Goal: Communication & Community: Connect with others

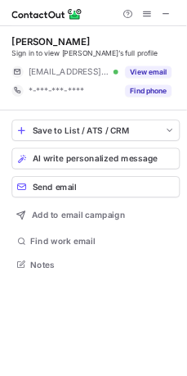
scroll to position [356, 260]
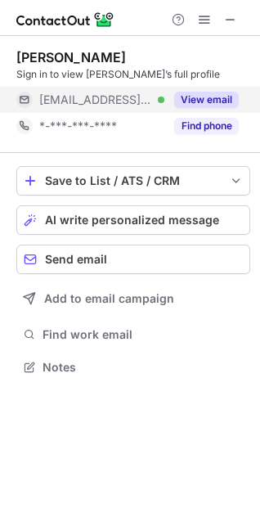
click at [204, 95] on button "View email" at bounding box center [206, 100] width 65 height 16
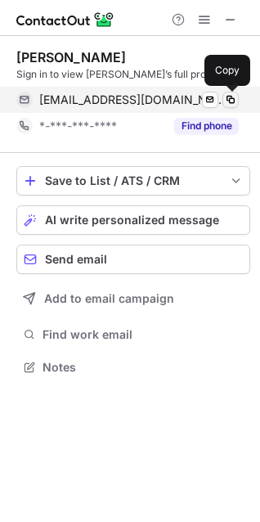
click at [236, 98] on span at bounding box center [230, 99] width 13 height 13
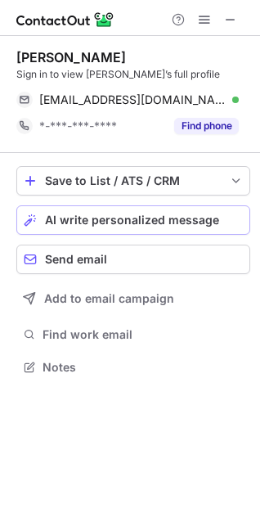
click at [76, 214] on span "AI write personalized message" at bounding box center [132, 220] width 174 height 13
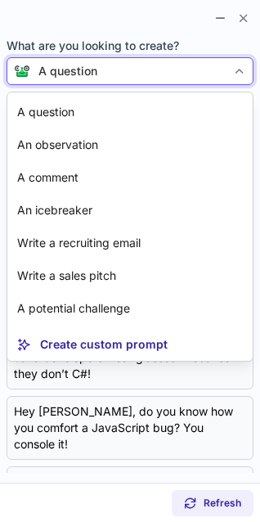
click at [146, 74] on div "A question" at bounding box center [128, 71] width 196 height 16
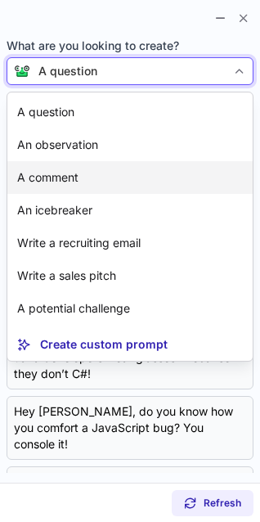
click at [150, 173] on article "A comment" at bounding box center [129, 177] width 245 height 33
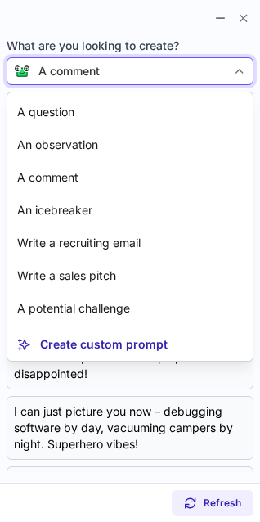
click at [91, 70] on div "A comment" at bounding box center [68, 71] width 61 height 16
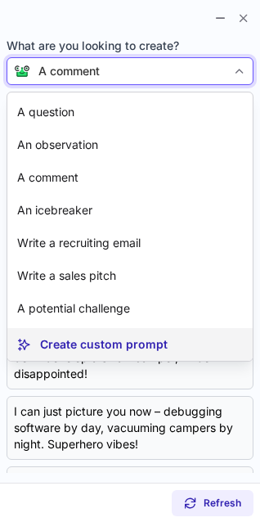
click at [114, 335] on article "Create custom prompt" at bounding box center [129, 344] width 245 height 33
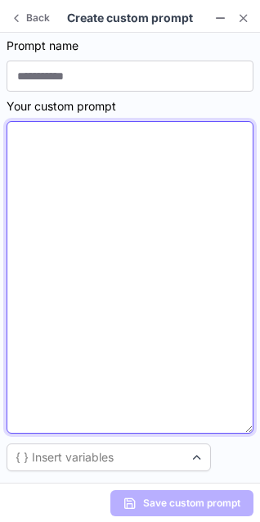
click at [29, 174] on textarea at bounding box center [130, 277] width 247 height 313
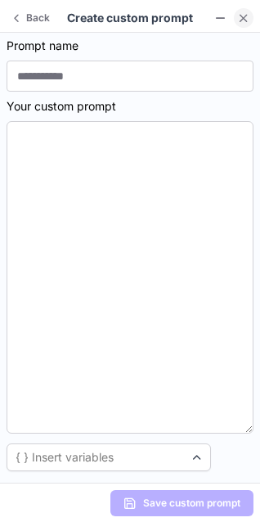
click at [246, 15] on span at bounding box center [243, 17] width 13 height 13
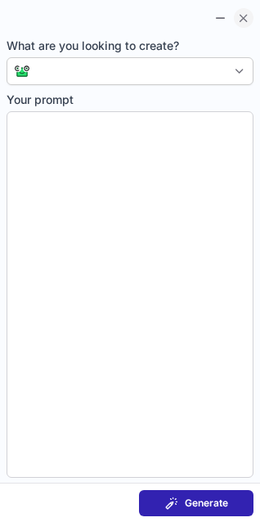
click at [246, 16] on span at bounding box center [243, 17] width 13 height 13
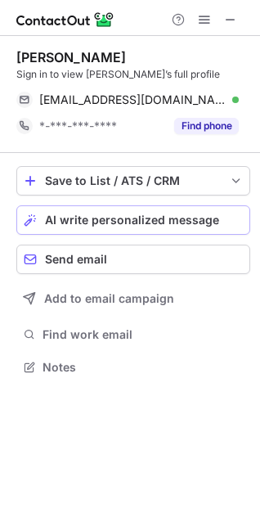
click at [122, 217] on span "AI write personalized message" at bounding box center [132, 220] width 174 height 13
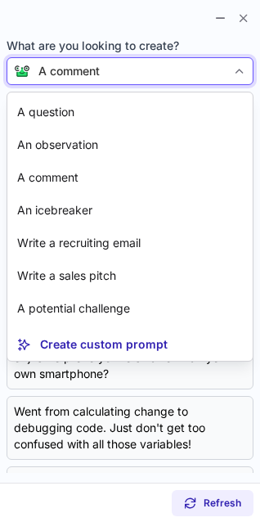
click at [88, 70] on div "A comment" at bounding box center [68, 71] width 61 height 16
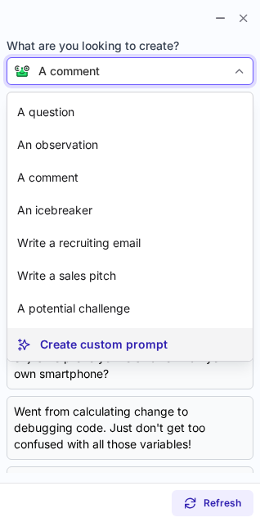
click at [100, 358] on article "Create custom prompt" at bounding box center [129, 344] width 245 height 33
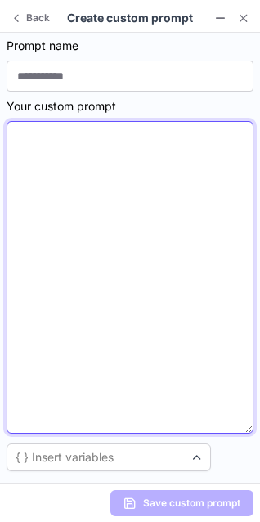
click at [37, 186] on textarea at bounding box center [130, 277] width 247 height 313
paste textarea "**********"
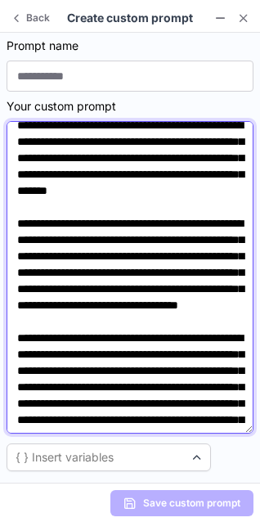
scroll to position [0, 0]
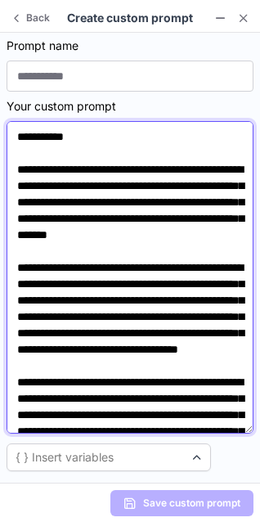
drag, startPoint x: 137, startPoint y: 200, endPoint x: 47, endPoint y: 218, distance: 91.9
click at [47, 218] on textarea at bounding box center [130, 277] width 247 height 313
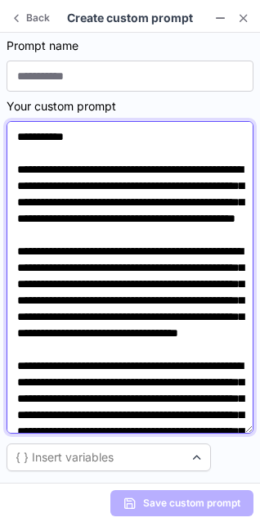
click at [135, 201] on textarea at bounding box center [130, 277] width 247 height 313
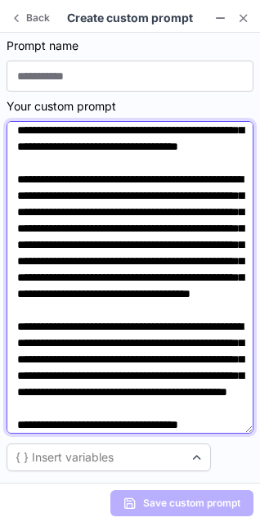
scroll to position [203, 0]
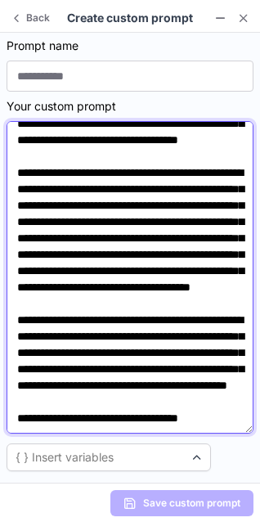
drag, startPoint x: 35, startPoint y: 242, endPoint x: 128, endPoint y: 245, distance: 93.3
click at [128, 245] on textarea at bounding box center [130, 277] width 247 height 313
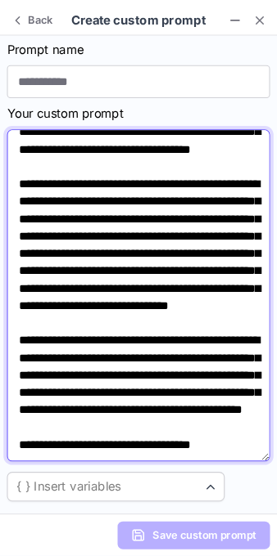
scroll to position [389, 0]
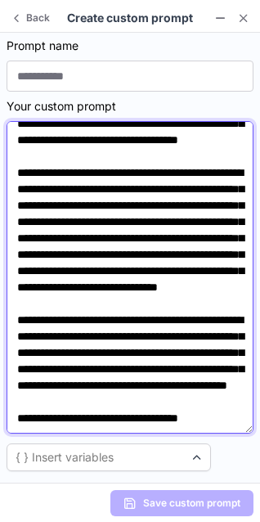
click at [185, 389] on textarea at bounding box center [130, 277] width 247 height 313
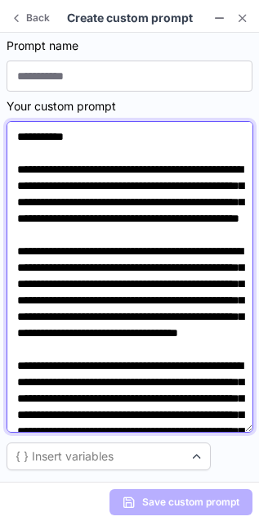
scroll to position [8, 8]
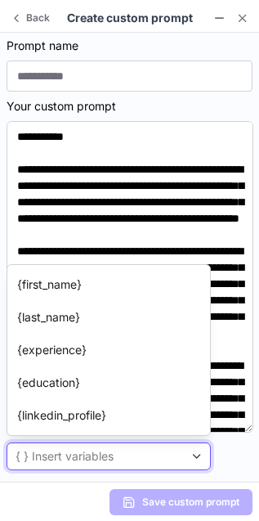
click at [145, 459] on div "{ } Insert variables" at bounding box center [95, 456] width 177 height 16
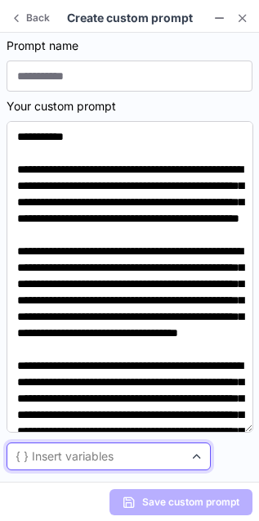
click at [145, 459] on div "{ } Insert variables" at bounding box center [95, 456] width 177 height 16
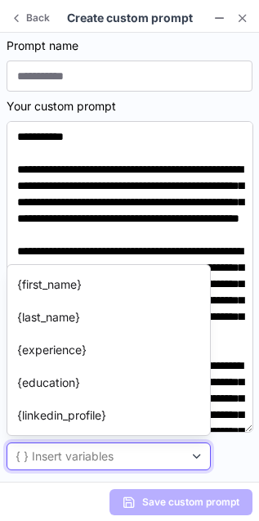
click at [129, 450] on div "{ } Insert variables" at bounding box center [95, 456] width 177 height 16
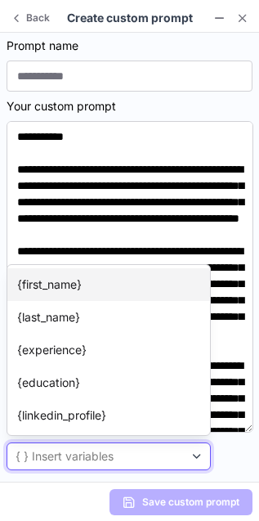
click at [90, 290] on article "{first_name}" at bounding box center [108, 284] width 203 height 33
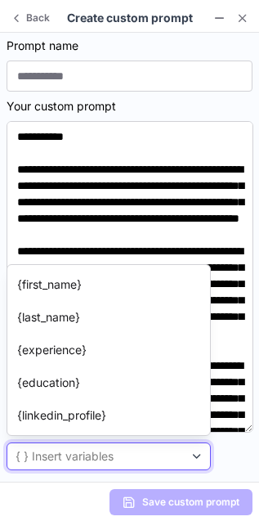
click at [194, 457] on span at bounding box center [197, 456] width 13 height 13
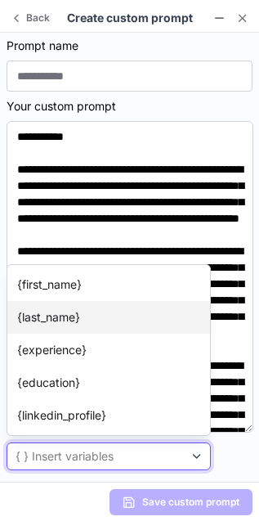
click at [59, 324] on p "{last_name}" at bounding box center [48, 317] width 63 height 16
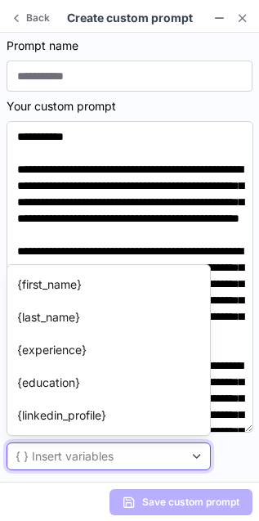
click at [201, 450] on span at bounding box center [197, 456] width 13 height 13
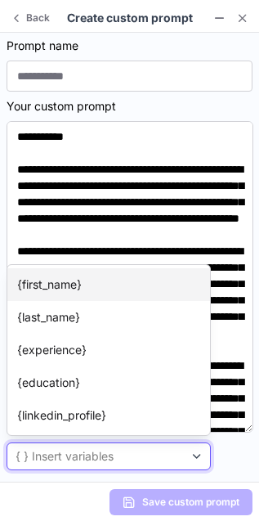
click at [105, 293] on article "{first_name}" at bounding box center [108, 284] width 203 height 33
type textarea "**********"
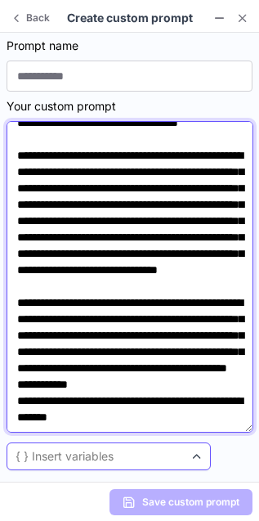
scroll to position [423, 0]
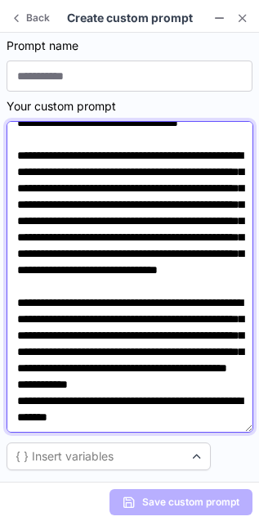
drag, startPoint x: 18, startPoint y: 136, endPoint x: 210, endPoint y: 410, distance: 334.8
click at [210, 410] on textarea at bounding box center [130, 277] width 247 height 312
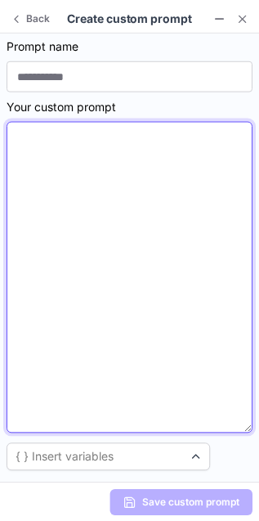
scroll to position [356, 259]
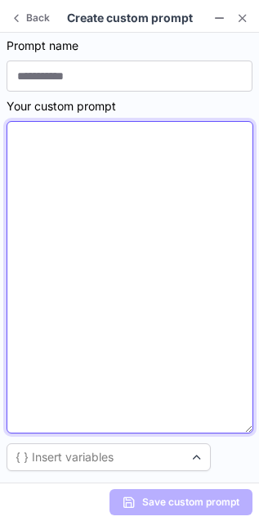
click at [11, 378] on textarea at bounding box center [130, 277] width 247 height 313
paste textarea "**********"
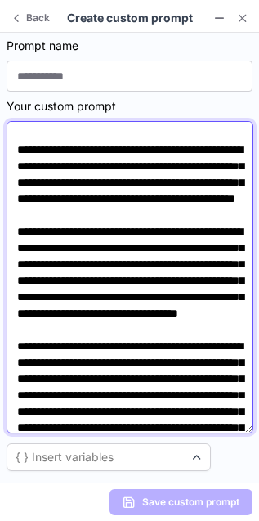
scroll to position [0, 0]
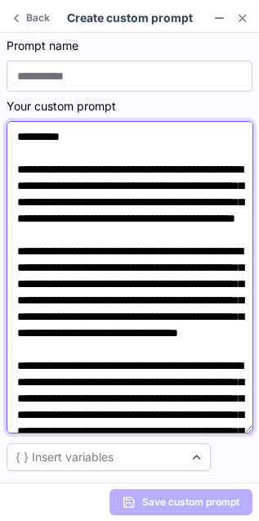
click at [59, 187] on textarea at bounding box center [130, 277] width 247 height 313
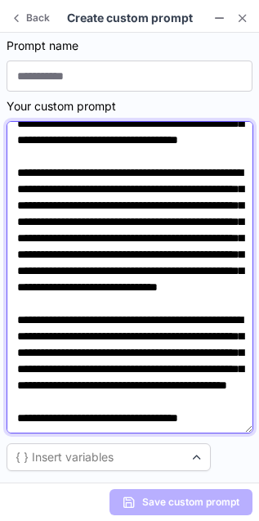
scroll to position [389, 0]
type textarea "**********"
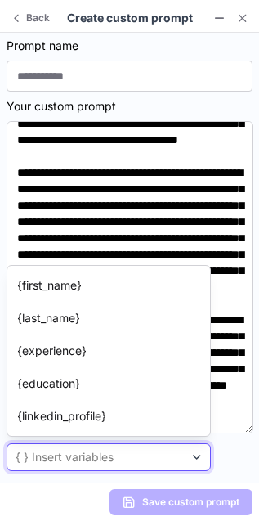
click at [198, 456] on span at bounding box center [197, 457] width 13 height 13
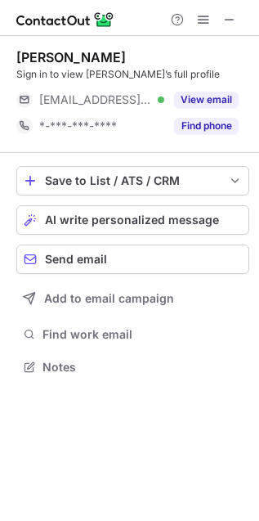
scroll to position [356, 259]
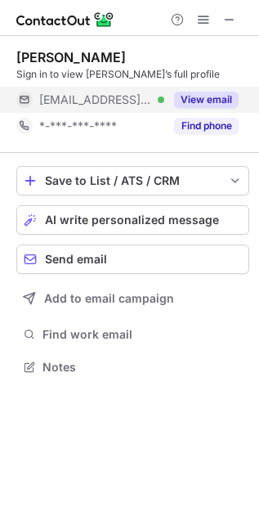
click at [207, 88] on div "View email" at bounding box center [201, 100] width 74 height 26
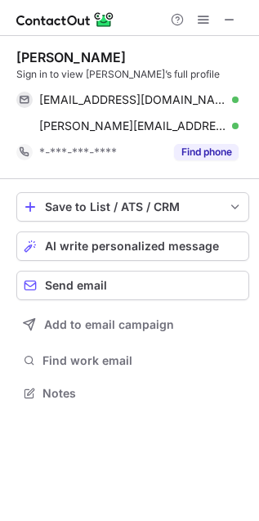
scroll to position [382, 259]
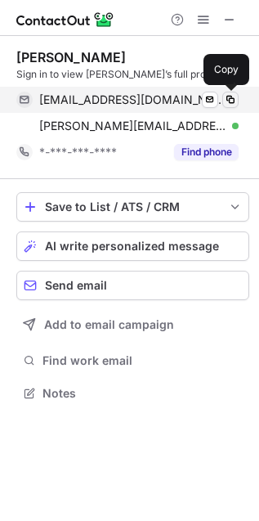
click at [231, 94] on span at bounding box center [230, 99] width 13 height 13
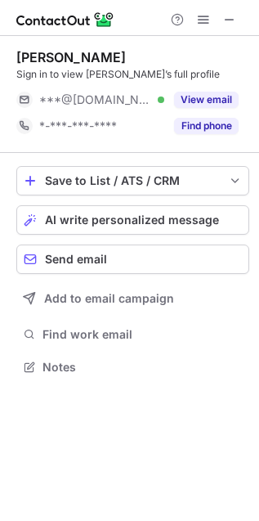
scroll to position [356, 259]
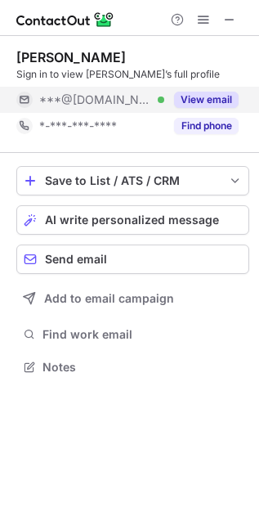
click at [191, 99] on button "View email" at bounding box center [206, 100] width 65 height 16
click at [191, 99] on div "***@[DOMAIN_NAME]" at bounding box center [139, 99] width 200 height 15
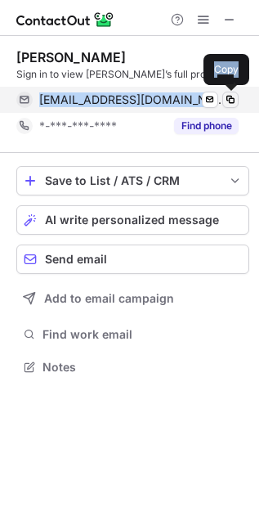
click at [237, 95] on button at bounding box center [231, 100] width 16 height 16
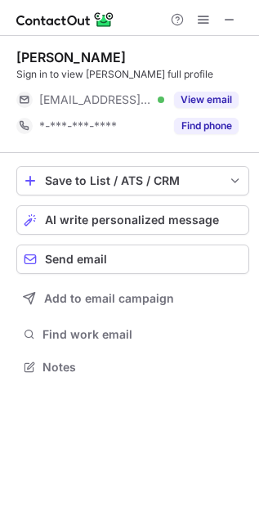
scroll to position [356, 259]
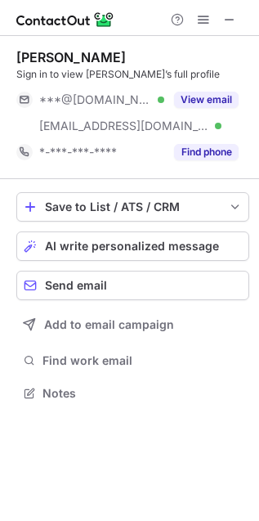
scroll to position [382, 259]
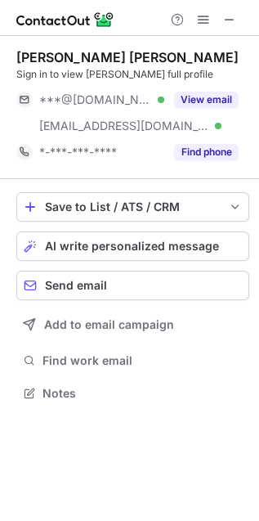
scroll to position [382, 259]
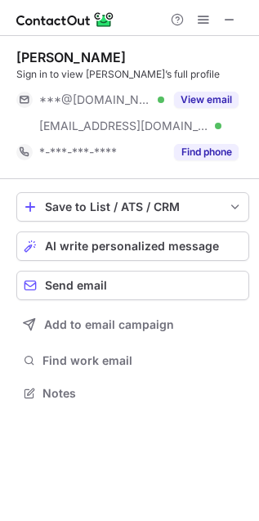
scroll to position [382, 259]
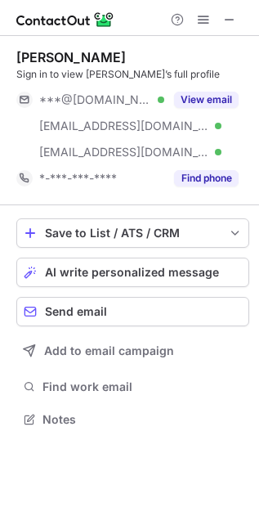
scroll to position [407, 259]
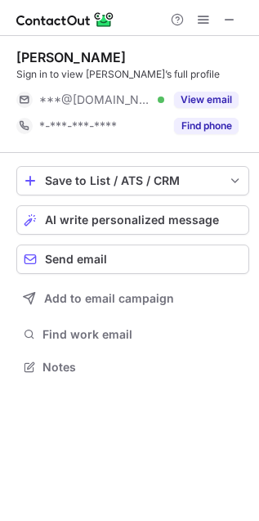
scroll to position [356, 259]
